Goal: Task Accomplishment & Management: Use online tool/utility

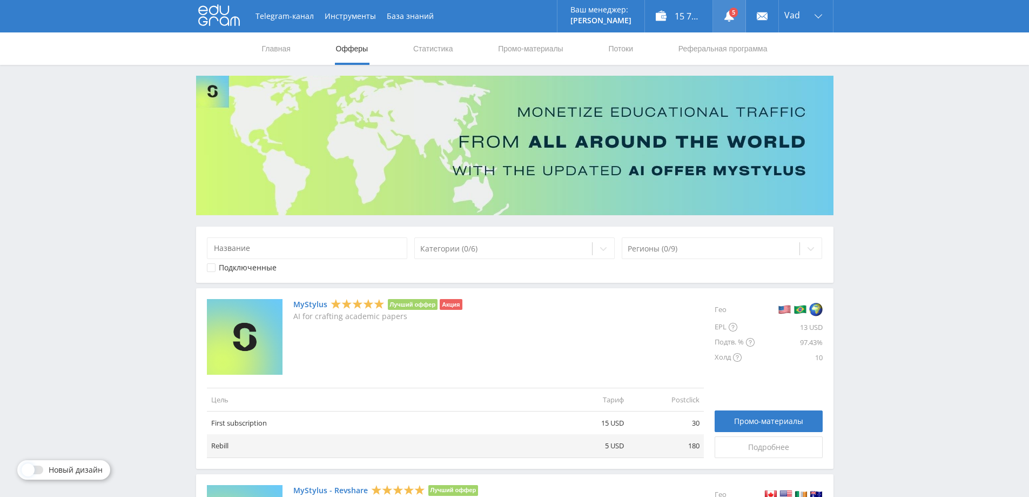
click at [725, 15] on icon at bounding box center [729, 16] width 11 height 11
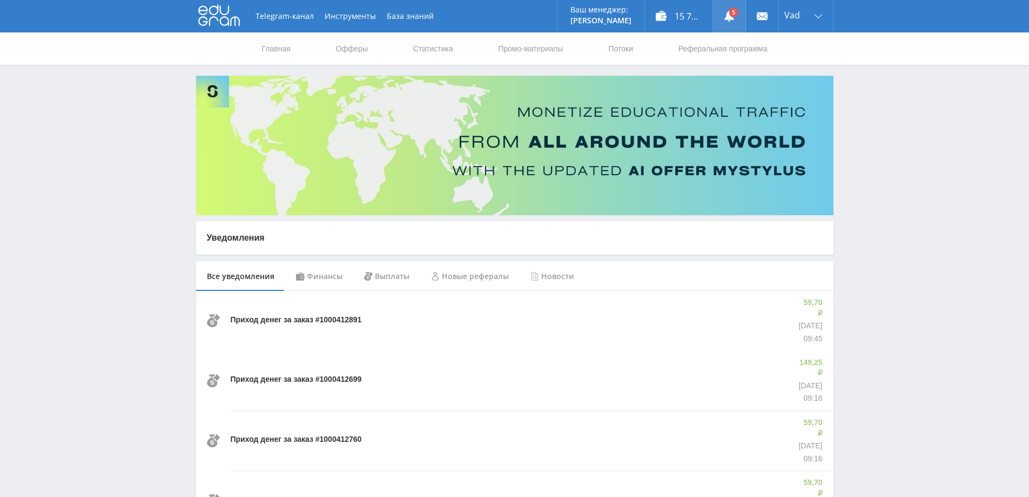
click at [731, 15] on link at bounding box center [729, 16] width 32 height 32
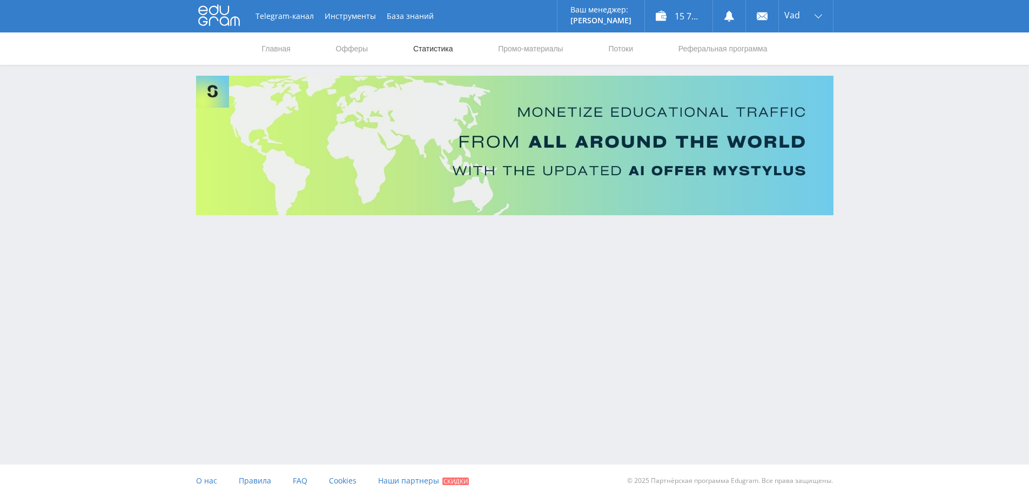
click at [444, 49] on link "Статистика" at bounding box center [433, 48] width 42 height 32
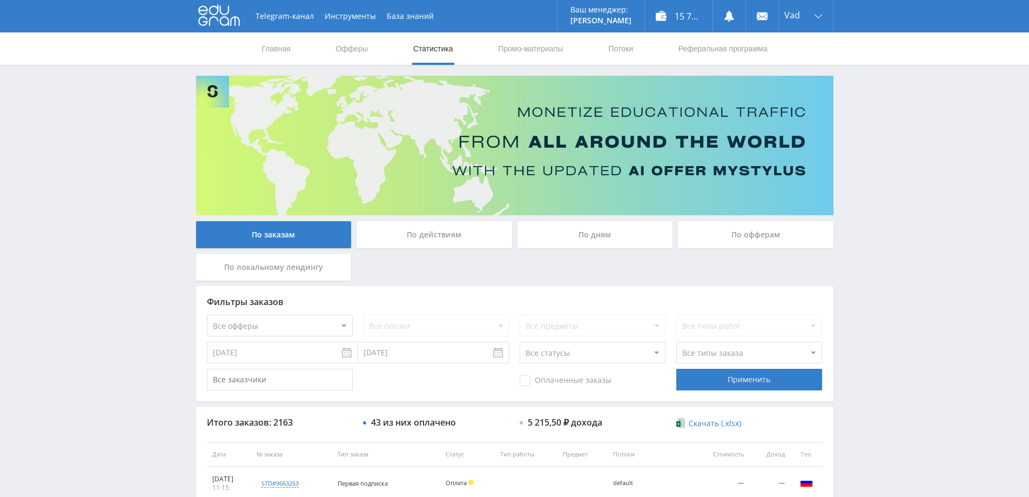
click at [578, 233] on div "По дням" at bounding box center [596, 234] width 156 height 27
click at [0, 0] on input "По дням" at bounding box center [0, 0] width 0 height 0
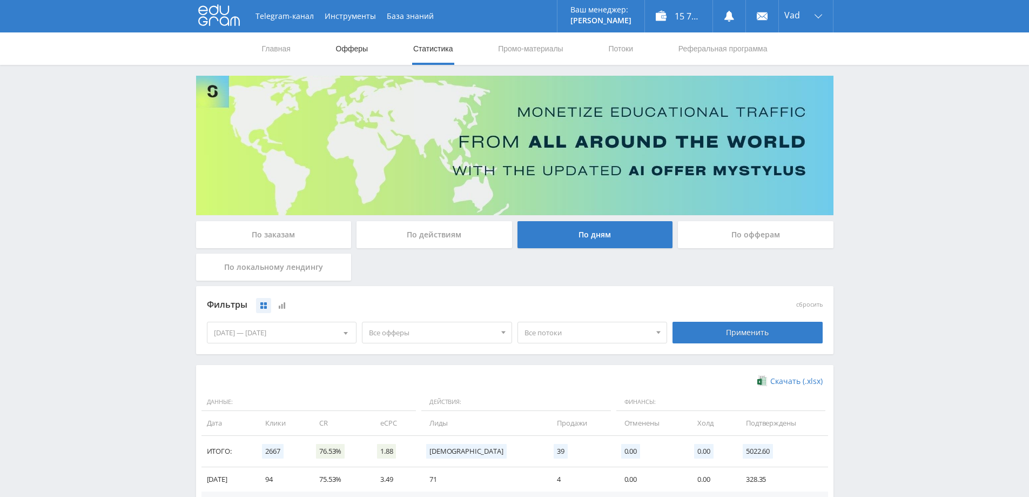
click at [351, 49] on link "Офферы" at bounding box center [352, 48] width 35 height 32
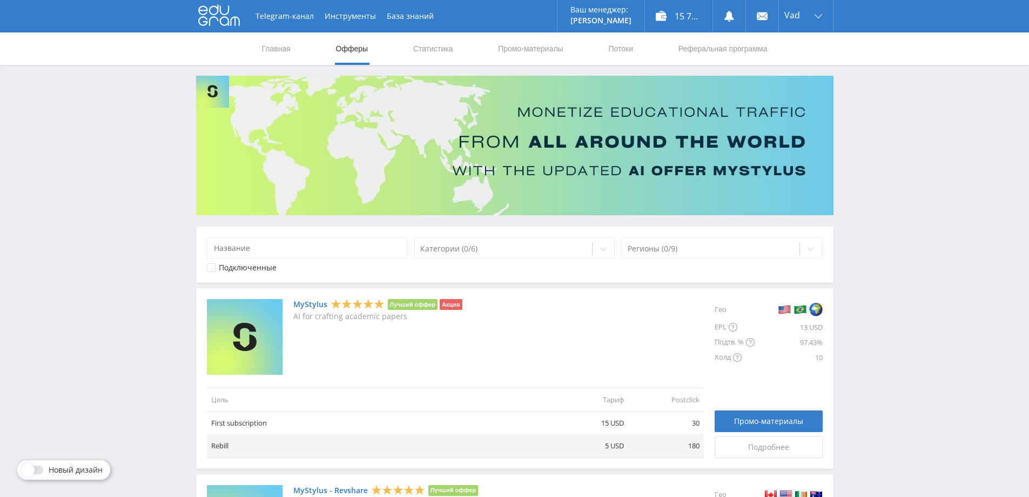
click at [235, 268] on div "Подключенные" at bounding box center [248, 267] width 58 height 9
click at [236, 268] on div "Подключенные" at bounding box center [248, 267] width 58 height 9
click at [30, 473] on span at bounding box center [28, 469] width 13 height 13
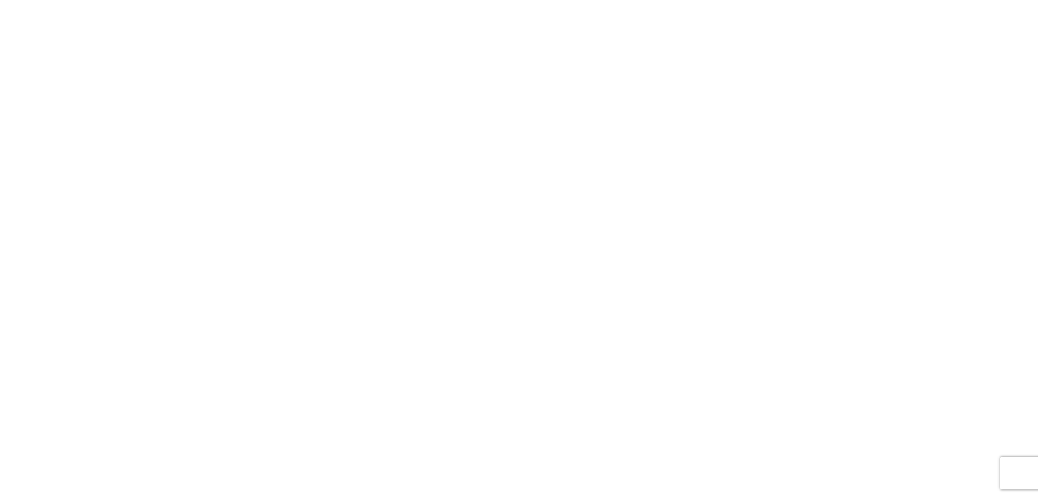
click at [369, 4] on html at bounding box center [519, 2] width 1038 height 4
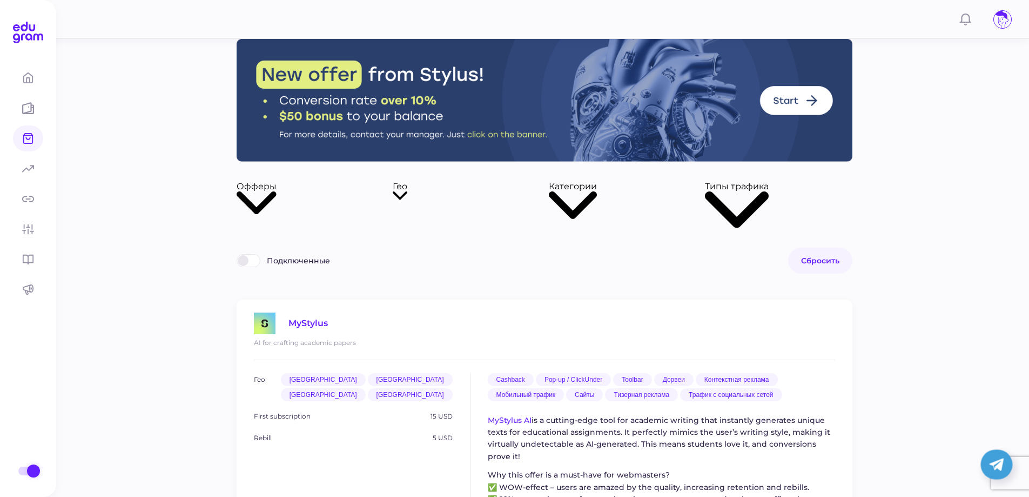
click at [277, 191] on span "Офферы" at bounding box center [257, 186] width 40 height 10
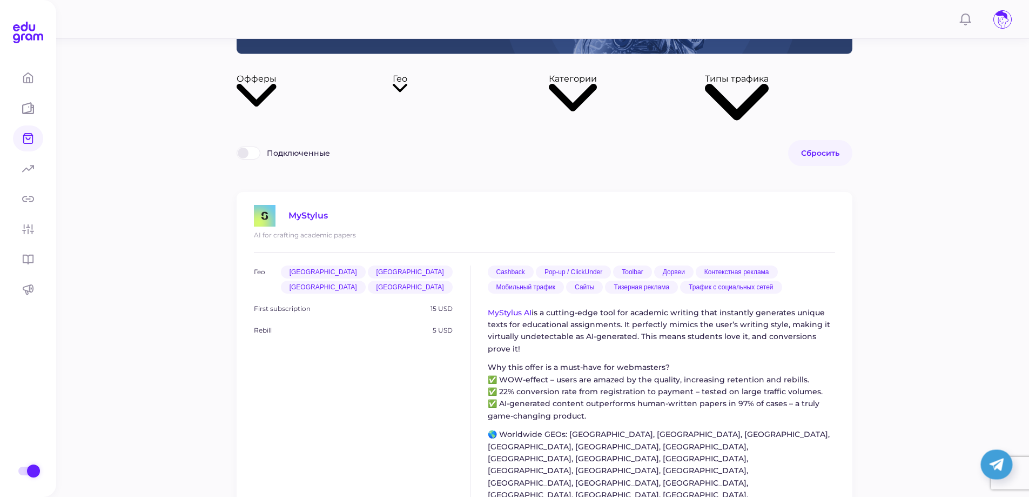
scroll to position [108, 0]
click at [277, 90] on div "Офферы" at bounding box center [257, 97] width 40 height 49
click at [23, 470] on div at bounding box center [28, 470] width 11 height 9
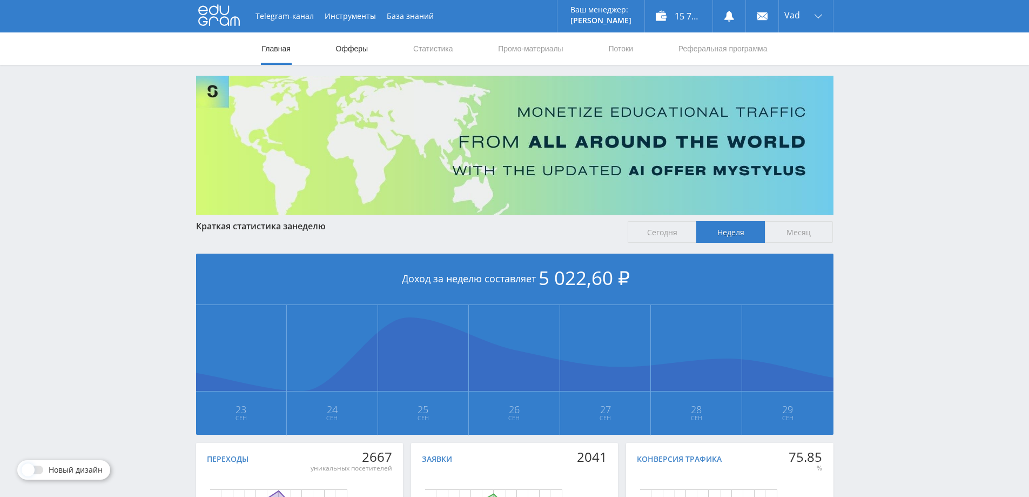
click at [348, 49] on link "Офферы" at bounding box center [352, 48] width 35 height 32
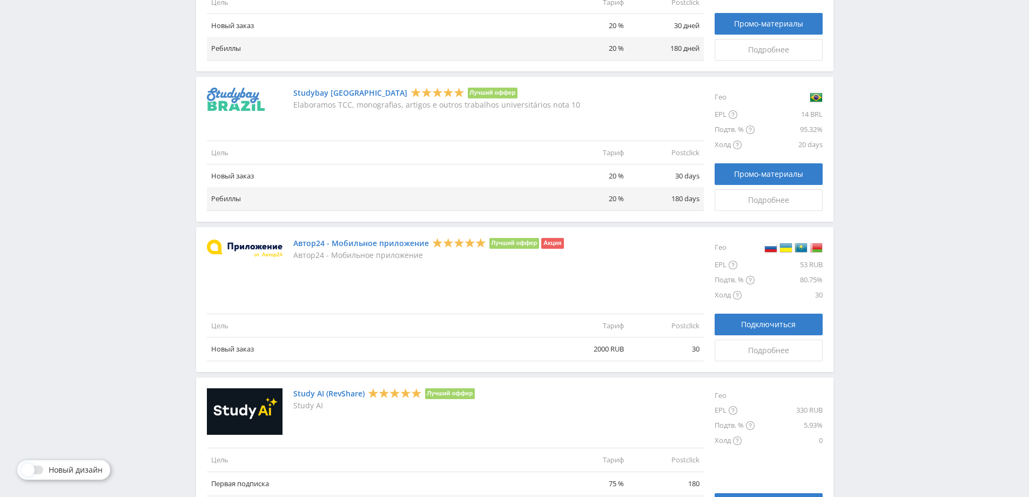
scroll to position [1179, 0]
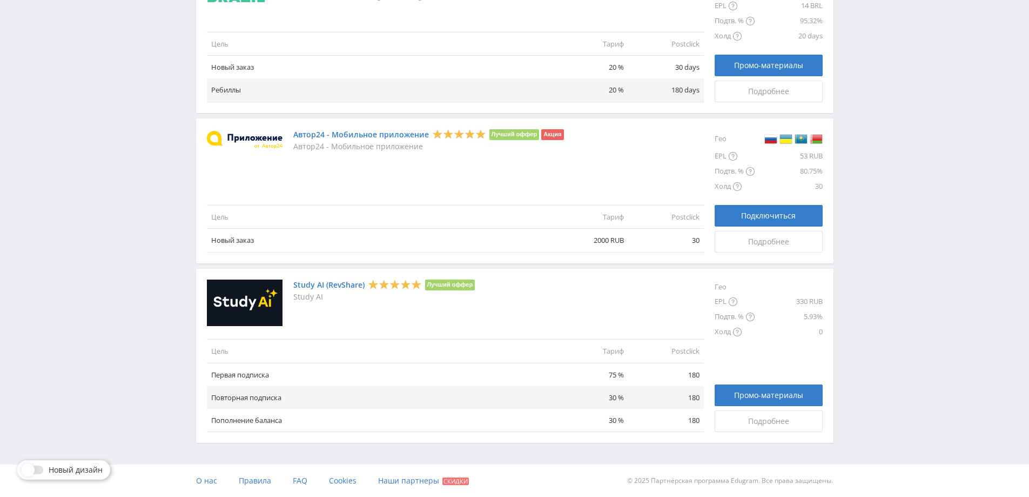
click at [319, 283] on link "Study AI (RevShare)" at bounding box center [328, 284] width 71 height 9
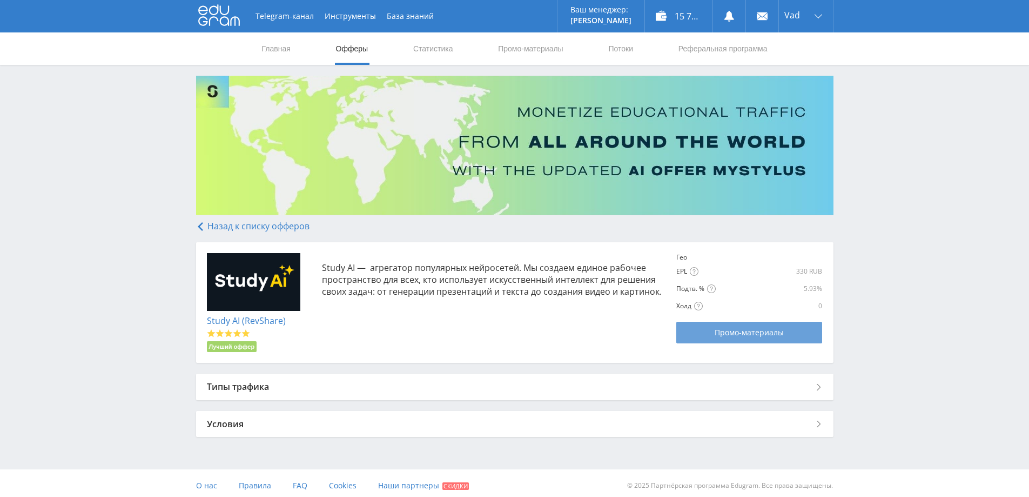
click at [729, 337] on span "Промо-материалы" at bounding box center [749, 332] width 69 height 9
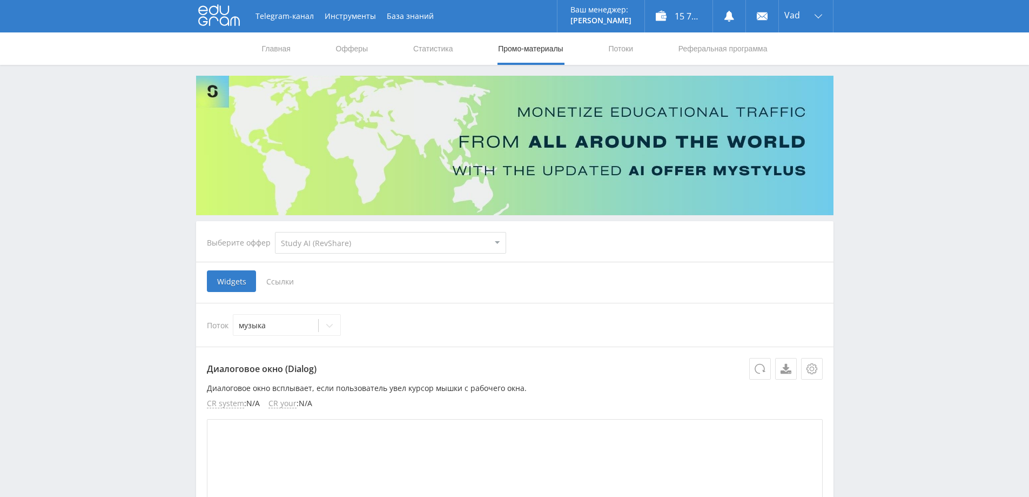
select select "376"
click at [269, 275] on span "Ссылки" at bounding box center [280, 281] width 48 height 22
click at [0, 0] on input "Ссылки" at bounding box center [0, 0] width 0 height 0
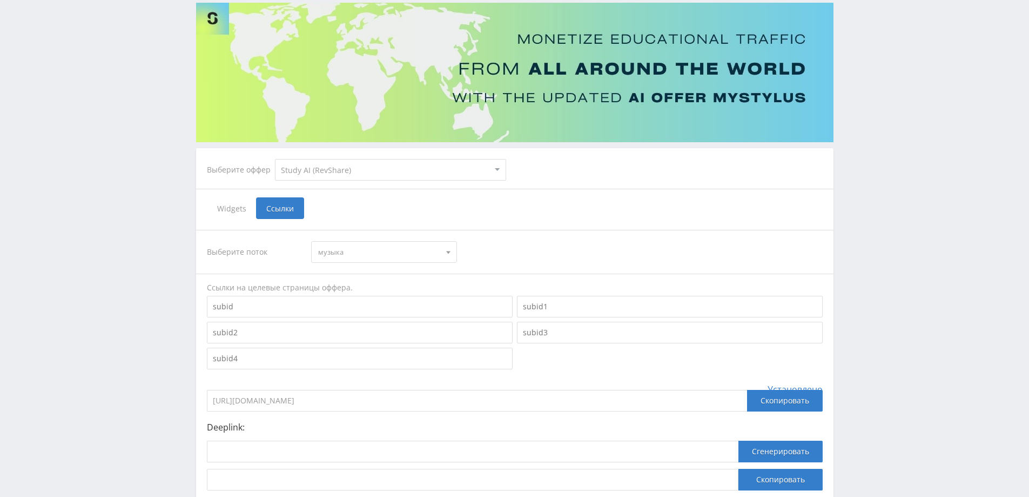
scroll to position [108, 0]
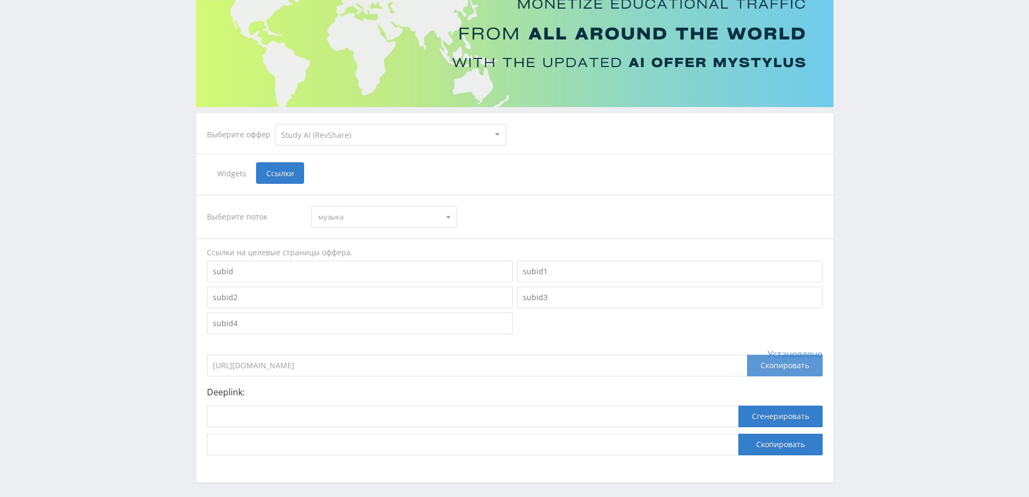
click at [792, 365] on div "Скопировать" at bounding box center [785, 366] width 76 height 22
